Goal: Information Seeking & Learning: Learn about a topic

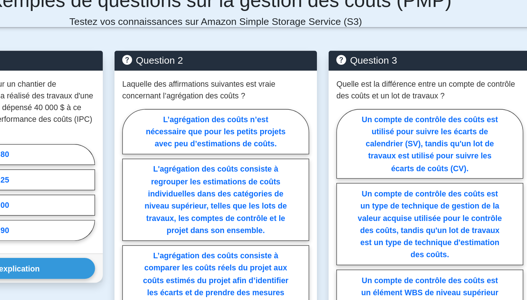
scroll to position [547, 0]
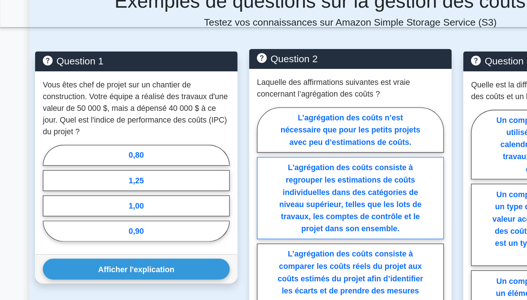
drag, startPoint x: 267, startPoint y: 150, endPoint x: 272, endPoint y: 148, distance: 5.0
click at [272, 148] on label "L'agrégation des coûts consiste à regrouper les estimations de coûts individuel…" at bounding box center [263, 149] width 141 height 62
click at [198, 191] on input "L'agrégation des coûts consiste à regrouper les estimations de coûts individuel…" at bounding box center [195, 193] width 5 height 5
radio input "true"
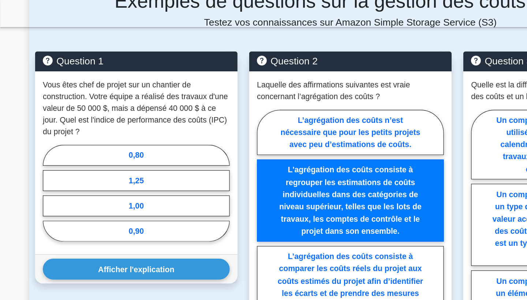
click at [184, 158] on div "Question 2 Laquelle des affirmations suivantes est vraie concernant l’agrégatio…" at bounding box center [263, 205] width 161 height 332
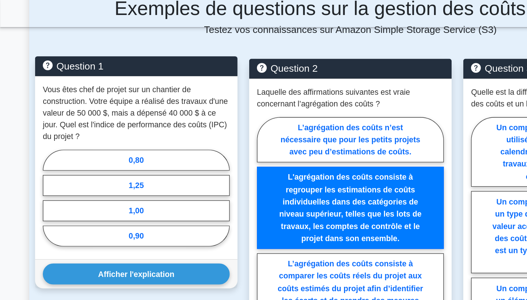
scroll to position [541, 0]
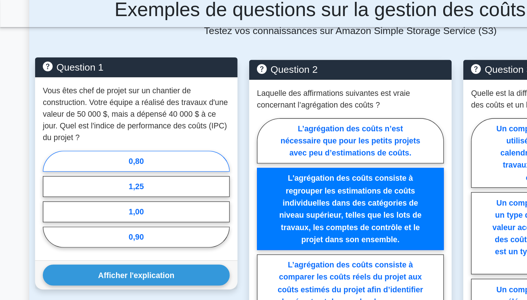
click at [110, 114] on label "0,80" at bounding box center [102, 122] width 141 height 16
click at [37, 149] on input "0,80" at bounding box center [34, 151] width 5 height 5
radio input "true"
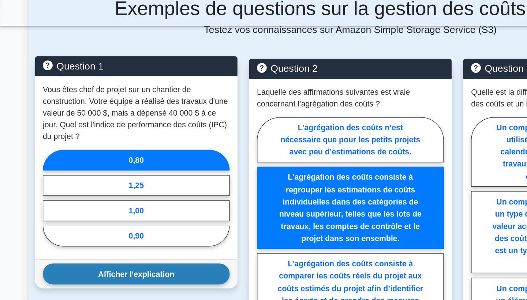
click at [134, 199] on button "Afficher l'explication" at bounding box center [102, 207] width 141 height 16
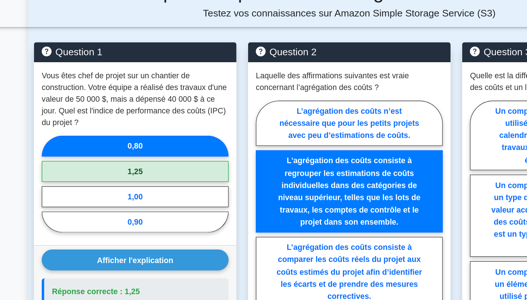
scroll to position [552, 0]
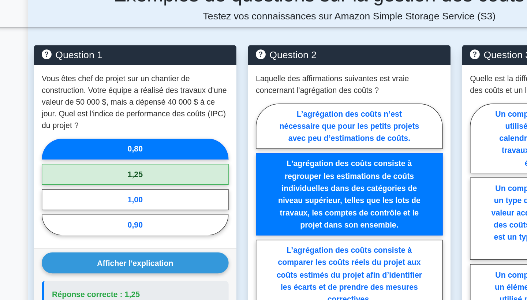
click at [5, 67] on main "Retour à Project Management Professional (PMP) Test Cartes mémoire Gestion des …" at bounding box center [263, 152] width 527 height 1321
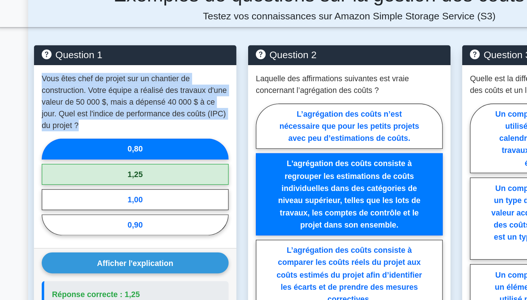
click at [5, 67] on main "Retour à Project Management Professional (PMP) Test Cartes mémoire Gestion des …" at bounding box center [263, 152] width 527 height 1321
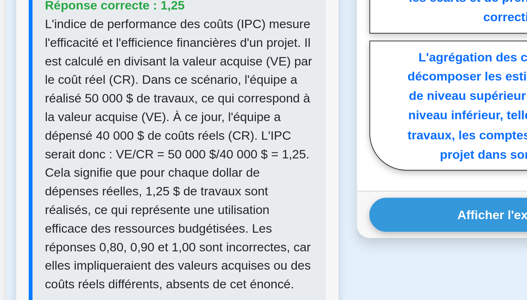
scroll to position [611, 0]
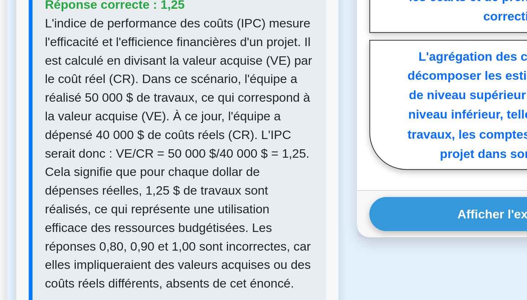
click at [26, 126] on div "Afficher l'explication Réponse correcte : 1,25 L'indice de performance des coût…" at bounding box center [102, 216] width 152 height 180
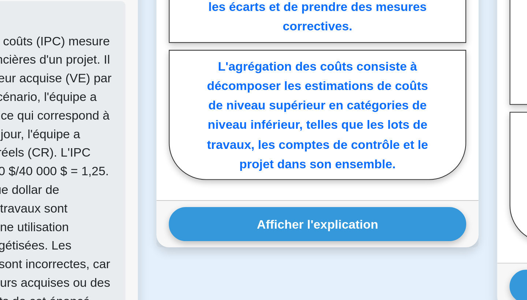
scroll to position [610, 0]
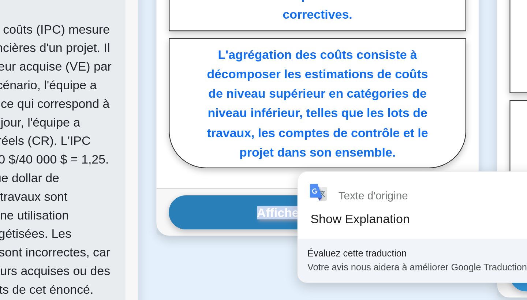
click at [235, 256] on font "Afficher l'explication" at bounding box center [263, 259] width 57 height 6
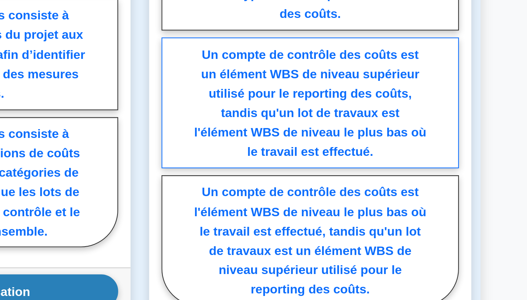
scroll to position [573, 0]
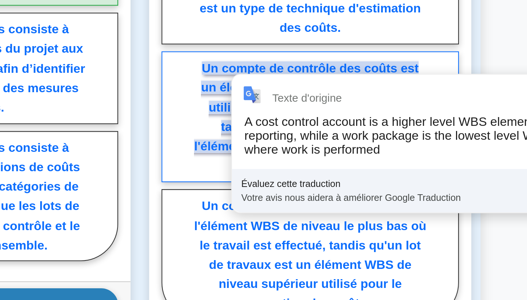
click at [388, 186] on div "Texte d'origine A cost control account is a higher level WBS element used for c…" at bounding box center [486, 218] width 196 height 65
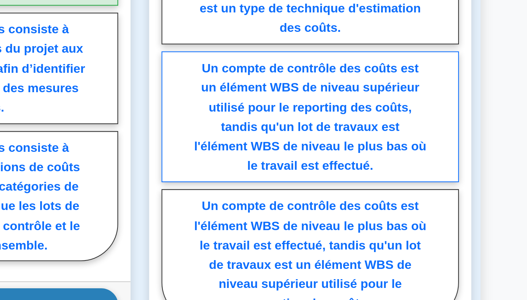
click at [370, 180] on font "Un compte de contrôle des coûts est un élément WBS de niveau supérieur utilisé …" at bounding box center [425, 206] width 110 height 52
click at [354, 178] on input "Un compte de contrôle des coûts est un élément WBS de niveau supérieur utilisé …" at bounding box center [356, 180] width 5 height 5
radio input "true"
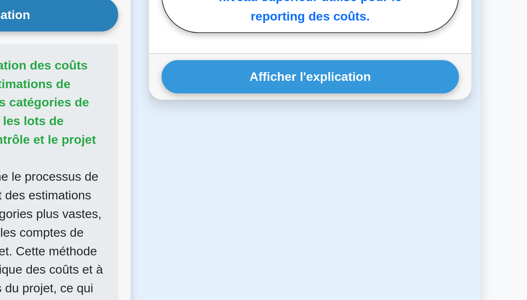
scroll to position [704, 0]
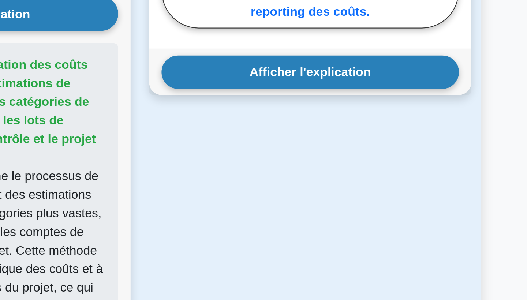
click at [396, 189] on font "Afficher l'explication" at bounding box center [424, 192] width 57 height 6
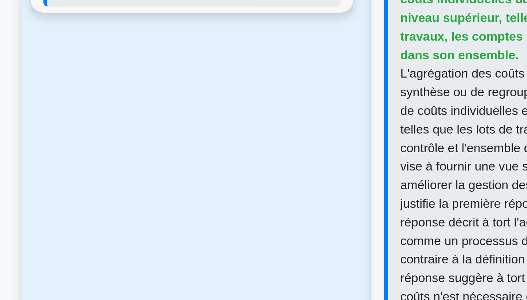
scroll to position [754, 0]
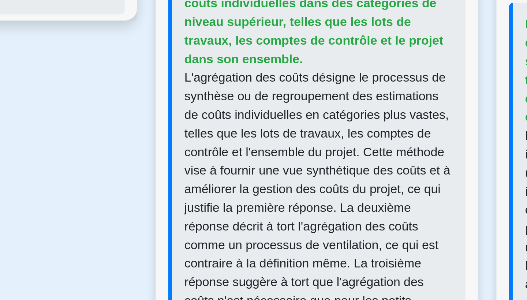
click at [67, 112] on div "Question 1 Vous êtes chef de projet sur un chantier de construction. Votre équi…" at bounding box center [102, 138] width 161 height 613
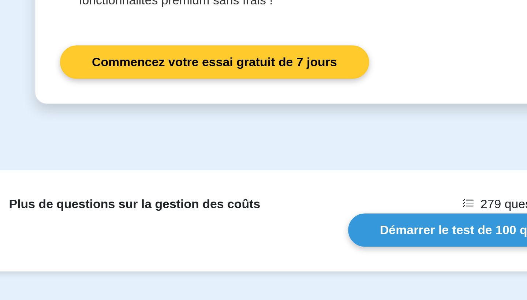
scroll to position [1233, 0]
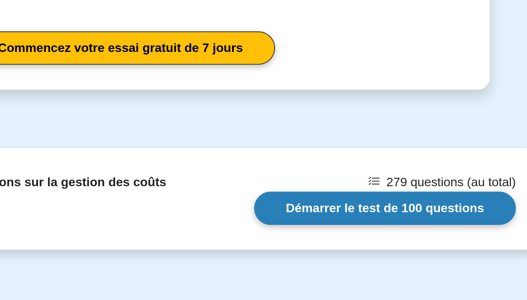
click at [282, 249] on link "Démarrer le test de 100 questions" at bounding box center [344, 257] width 124 height 16
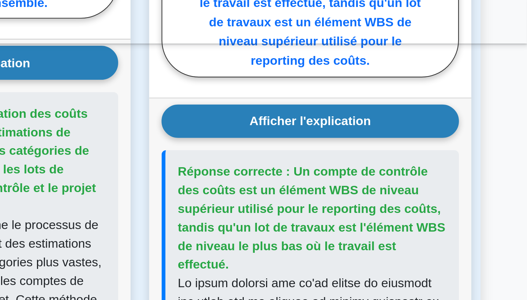
scroll to position [839, 0]
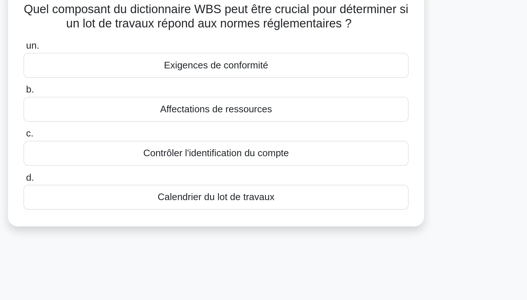
click at [228, 190] on font "Calendrier du lot de travaux" at bounding box center [264, 193] width 72 height 6
click at [145, 179] on input "d. Calendrier du lot de travaux" at bounding box center [145, 181] width 0 height 5
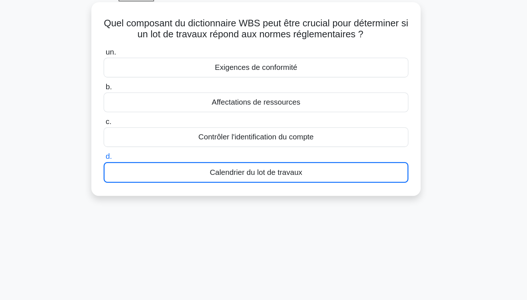
click at [228, 191] on font "Calendrier du lot de travaux" at bounding box center [264, 194] width 72 height 6
click at [145, 179] on input "d. Calendrier du lot de travaux" at bounding box center [145, 181] width 0 height 5
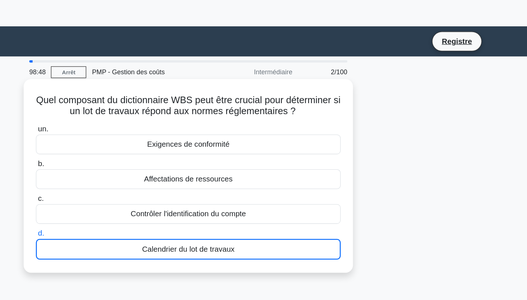
click at [172, 200] on div "Calendrier du lot de travaux" at bounding box center [263, 194] width 237 height 16
click at [145, 184] on input "d. Calendrier du lot de travaux" at bounding box center [145, 181] width 0 height 5
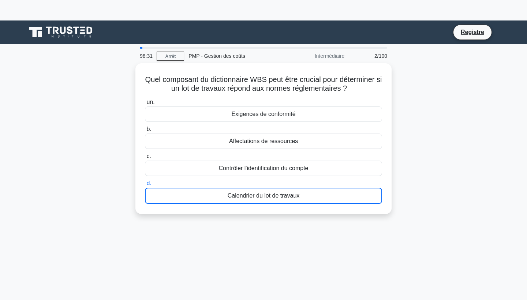
click at [378, 58] on font "2/100" at bounding box center [381, 56] width 13 height 6
click at [415, 116] on div "Quel composant du dictionnaire WBS peut être crucial pour déterminer si un lot …" at bounding box center [263, 143] width 483 height 160
click at [174, 57] on font "Arrêt" at bounding box center [170, 56] width 11 height 5
click at [170, 54] on font "Arrêt" at bounding box center [170, 56] width 11 height 5
click at [478, 30] on font "Registre" at bounding box center [472, 32] width 23 height 6
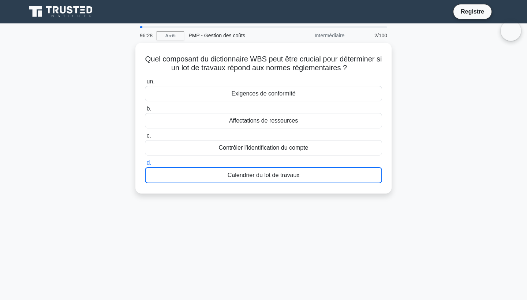
click at [54, 10] on icon at bounding box center [56, 9] width 6 height 7
click at [216, 36] on font "PMP - Gestion des coûts" at bounding box center [217, 36] width 57 height 6
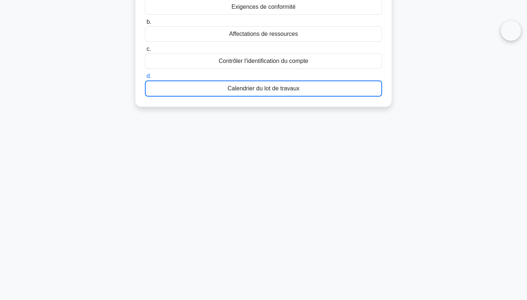
scroll to position [95, 0]
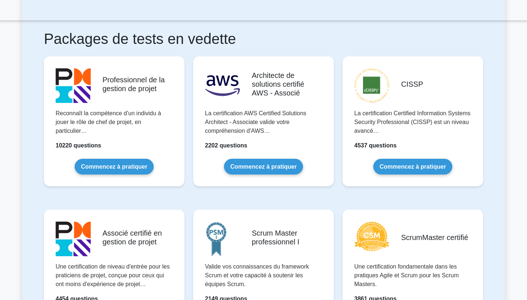
scroll to position [136, 0]
